Goal: Find specific page/section: Find specific page/section

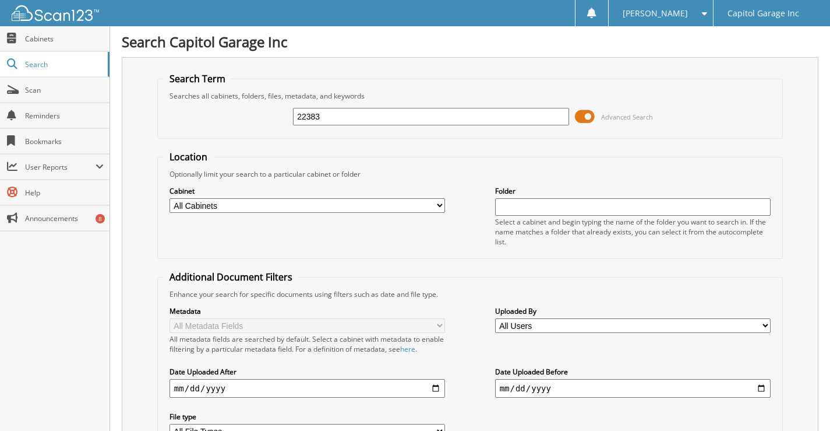
type input "22383"
click at [438, 203] on select "All Cabinets ACCOUNTS PAYABLE ACCOUNTS RECEIVABLE BODY SHOP DOCS BODY SHOP R.O.…" at bounding box center [308, 205] width 276 height 15
select select "15440"
click at [170, 198] on select "All Cabinets ACCOUNTS PAYABLE ACCOUNTS RECEIVABLE BODY SHOP DOCS BODY SHOP R.O.…" at bounding box center [308, 205] width 276 height 15
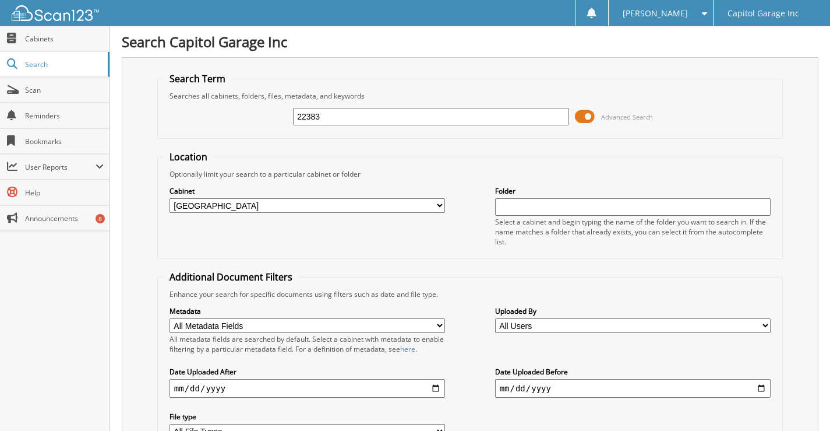
drag, startPoint x: 372, startPoint y: 121, endPoint x: 124, endPoint y: 118, distance: 247.6
click at [235, 112] on div "22383 Advanced Search" at bounding box center [470, 116] width 613 height 31
type input "\"
type input "18845"
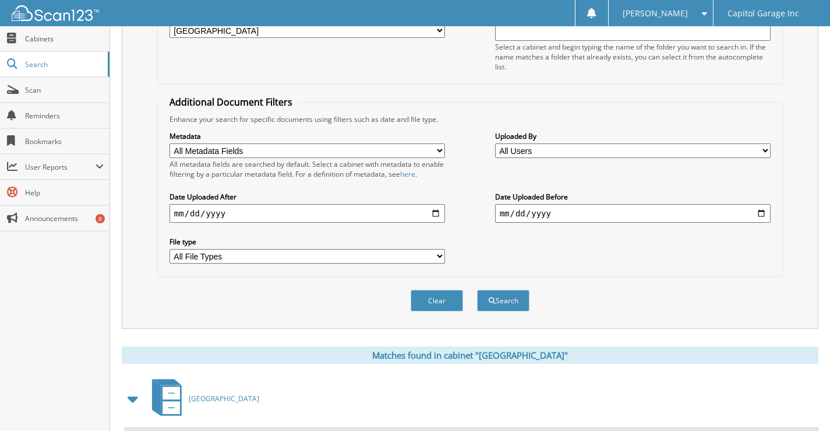
scroll to position [276, 0]
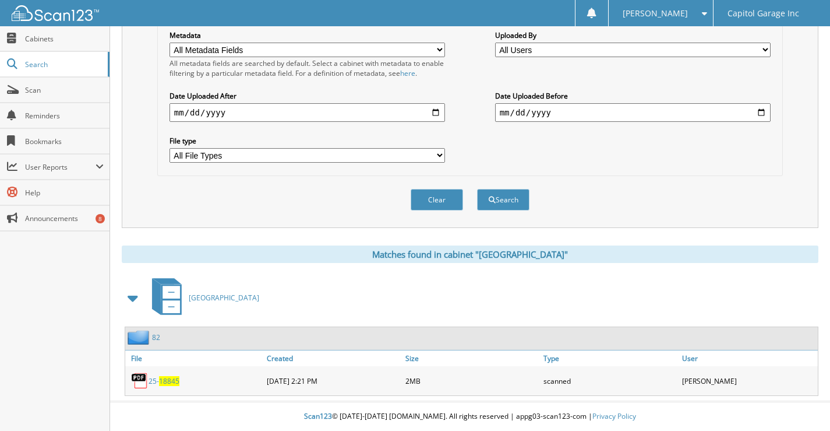
click at [158, 383] on link "25- 18845" at bounding box center [164, 381] width 31 height 10
